Goal: Information Seeking & Learning: Find specific fact

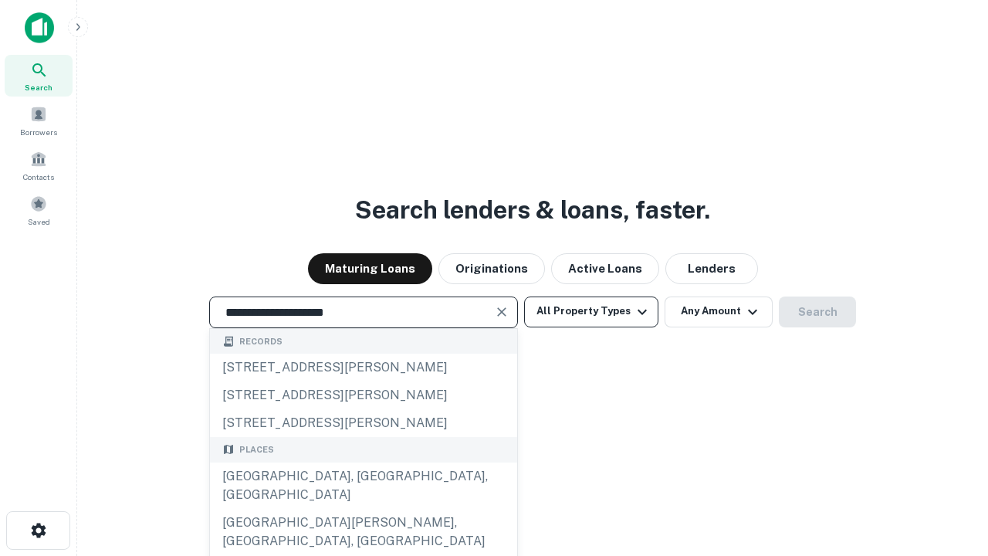
click at [363, 509] on div "[GEOGRAPHIC_DATA], [GEOGRAPHIC_DATA], [GEOGRAPHIC_DATA]" at bounding box center [363, 485] width 307 height 46
click at [591, 311] on button "All Property Types" at bounding box center [591, 311] width 134 height 31
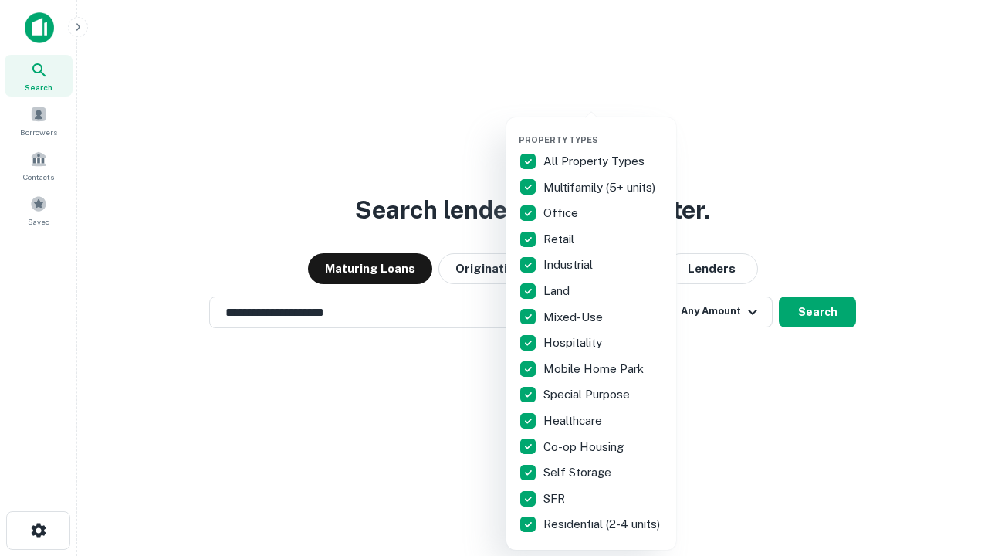
type input "**********"
click at [604, 130] on button "button" at bounding box center [604, 130] width 170 height 1
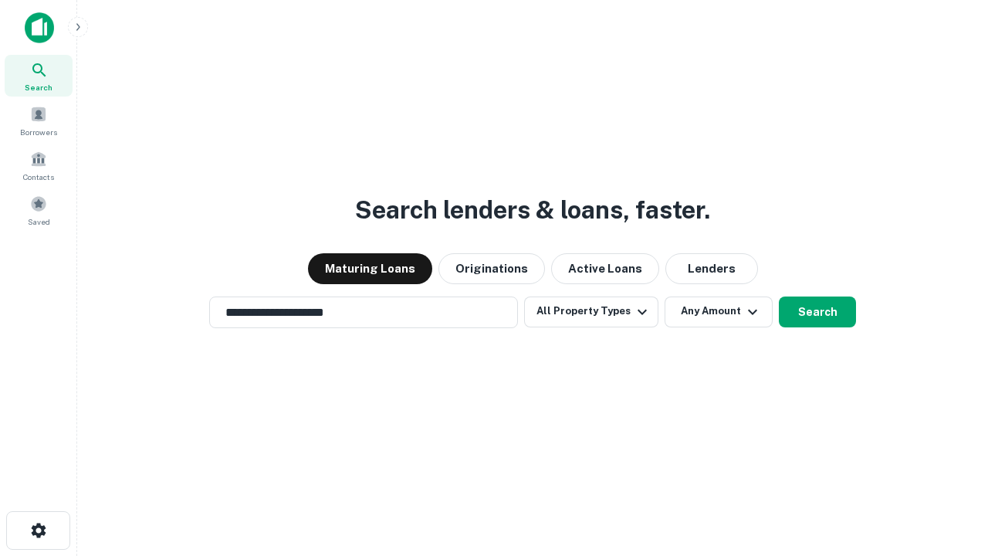
scroll to position [24, 0]
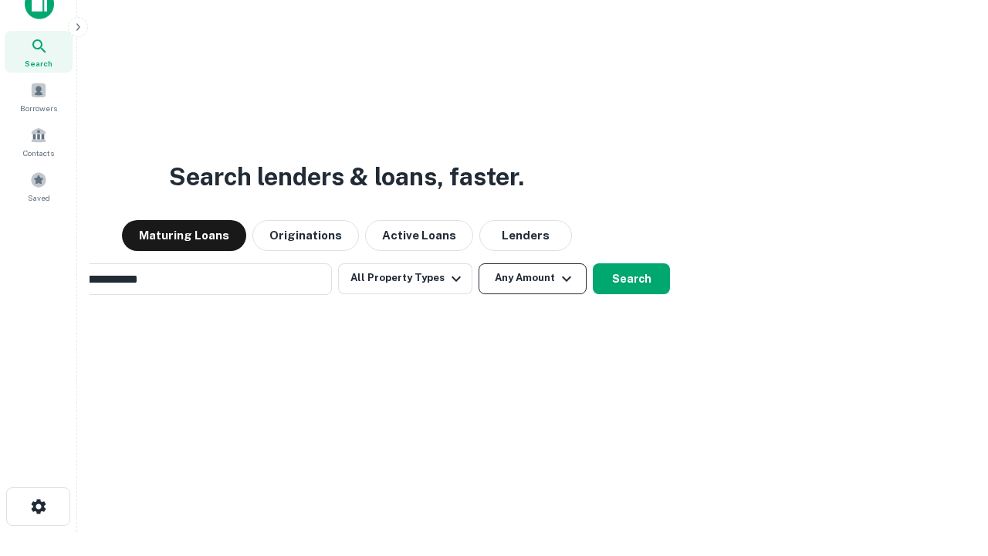
click at [479, 263] on button "Any Amount" at bounding box center [533, 278] width 108 height 31
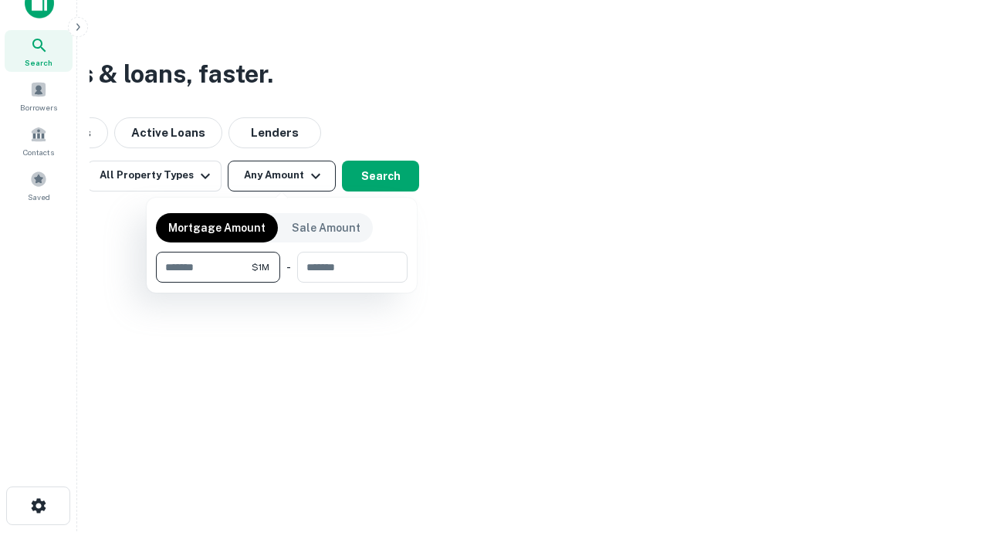
type input "*******"
click at [282, 283] on button "button" at bounding box center [282, 283] width 252 height 1
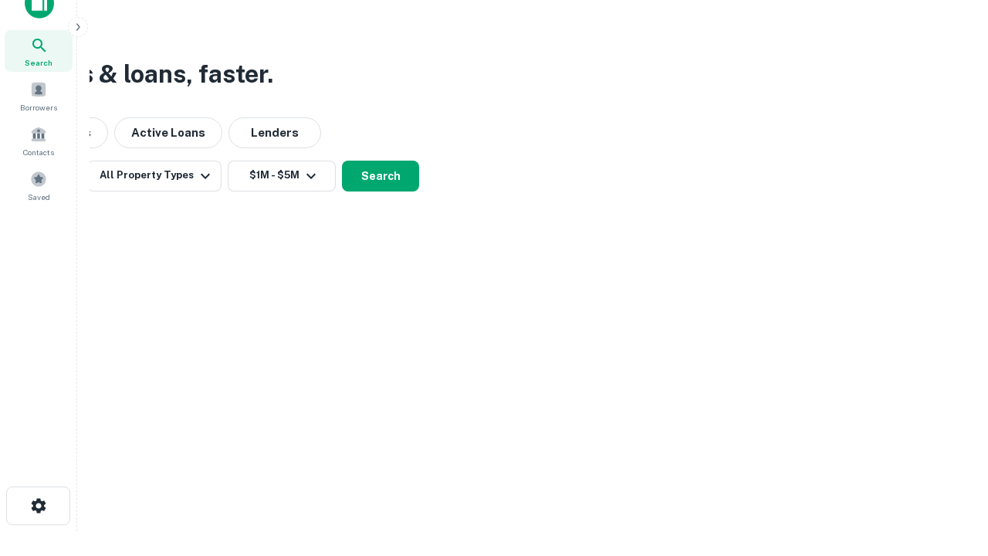
scroll to position [9, 285]
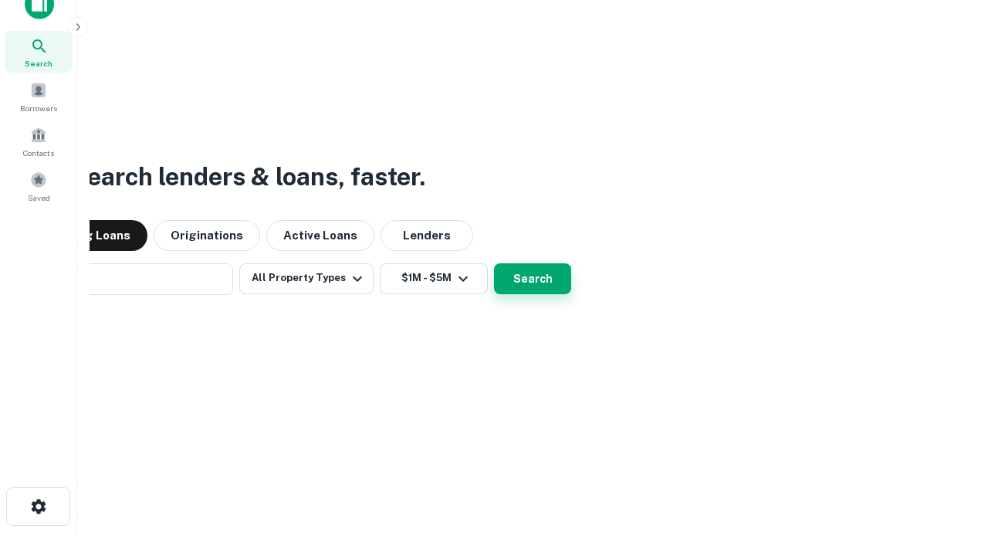
click at [494, 263] on button "Search" at bounding box center [532, 278] width 77 height 31
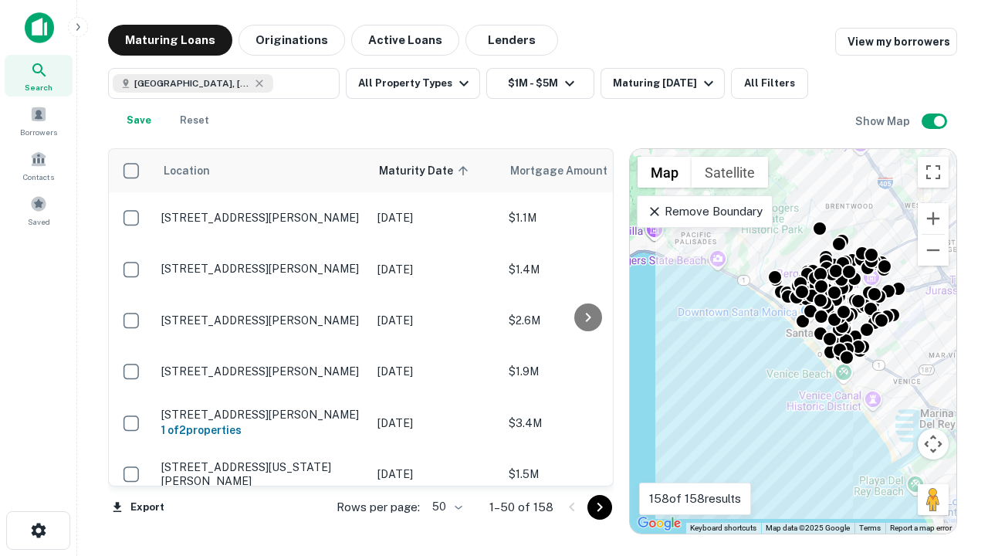
click at [445, 506] on body "Search Borrowers Contacts Saved Maturing Loans Originations Active Loans Lender…" at bounding box center [494, 278] width 988 height 556
click at [445, 468] on li "25" at bounding box center [445, 468] width 45 height 28
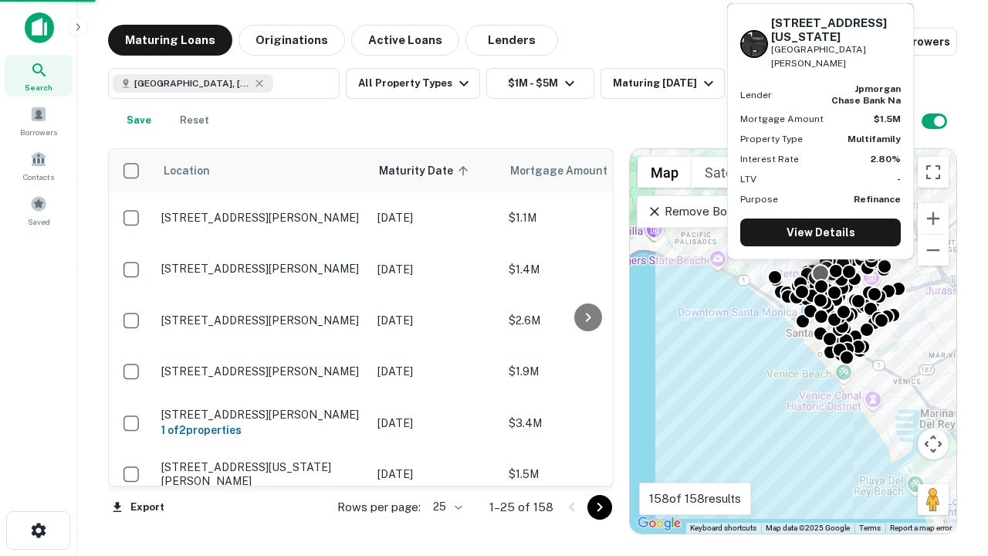
click at [599, 506] on icon "Go to next page" at bounding box center [600, 507] width 19 height 19
